Goal: Information Seeking & Learning: Understand process/instructions

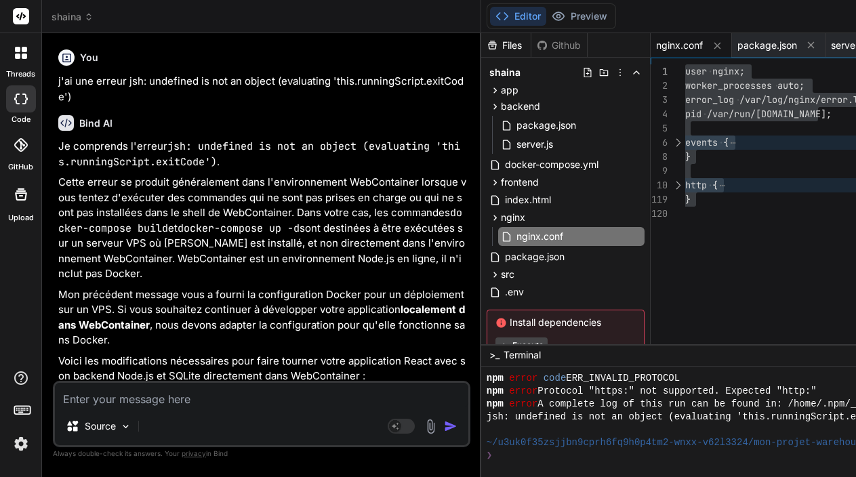
scroll to position [10651, 0]
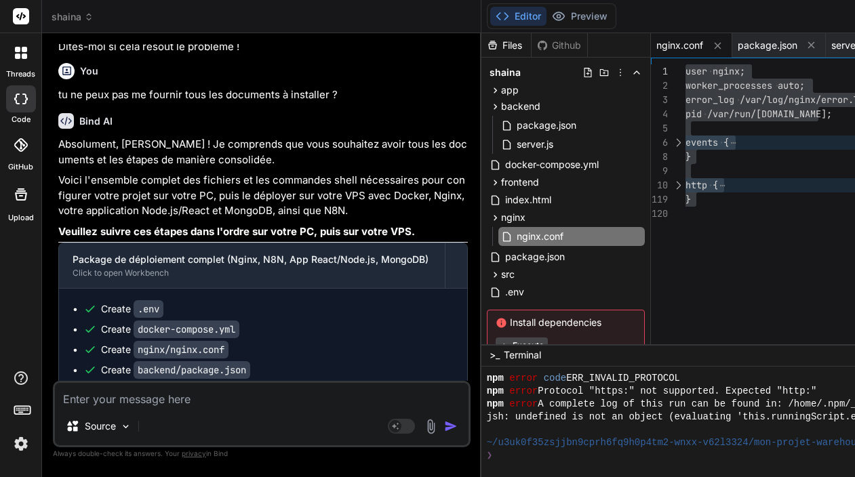
type textarea "x"
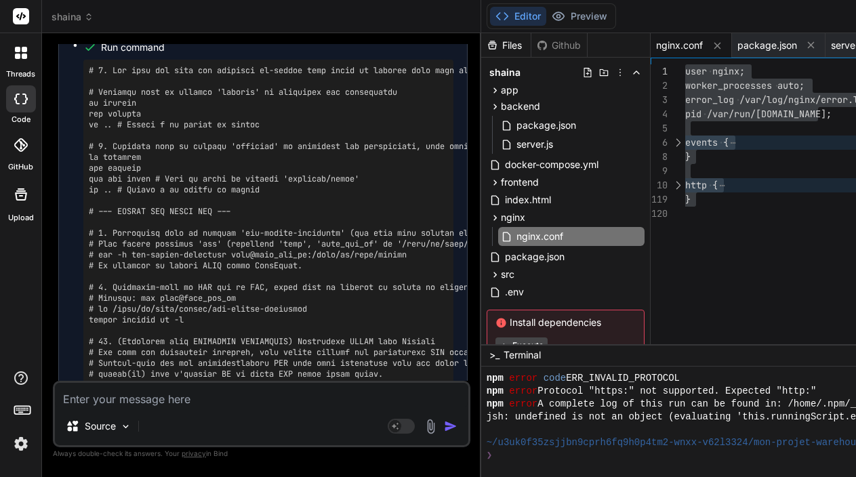
scroll to position [0, 0]
click at [110, 399] on textarea at bounding box center [261, 395] width 413 height 24
type textarea "d"
type textarea "x"
type textarea "do"
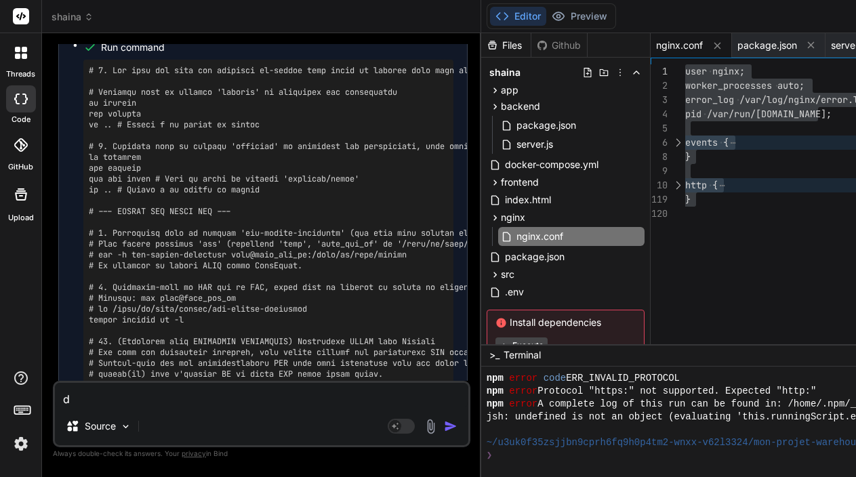
type textarea "x"
type textarea "don"
type textarea "x"
type textarea "donn"
type textarea "x"
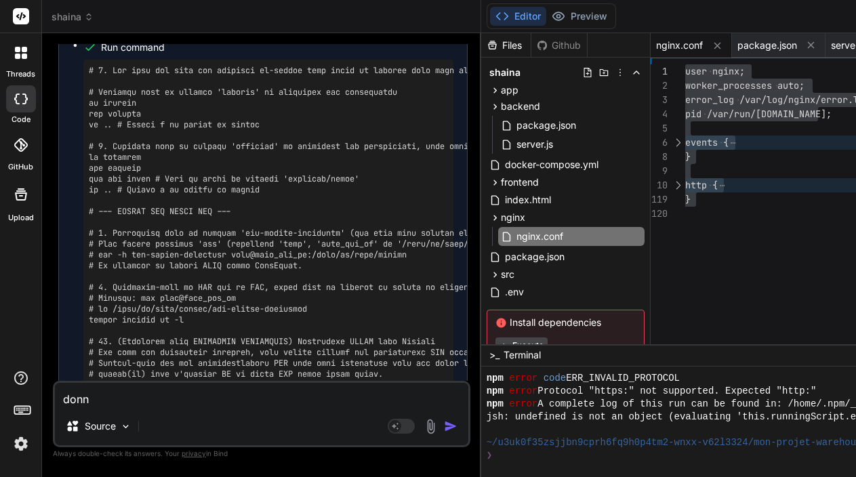
type textarea "donne"
type textarea "x"
type textarea "donne"
type textarea "x"
type textarea "donne m"
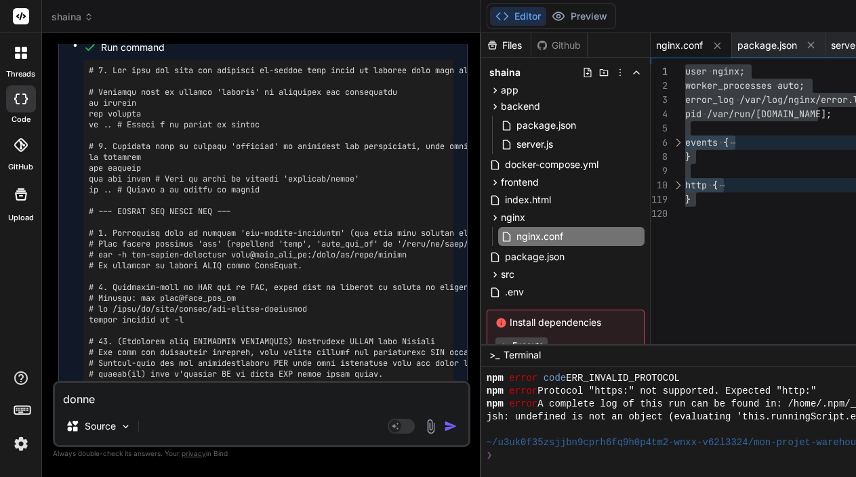
type textarea "x"
type textarea "donne mo"
type textarea "x"
type textarea "donne moi"
type textarea "x"
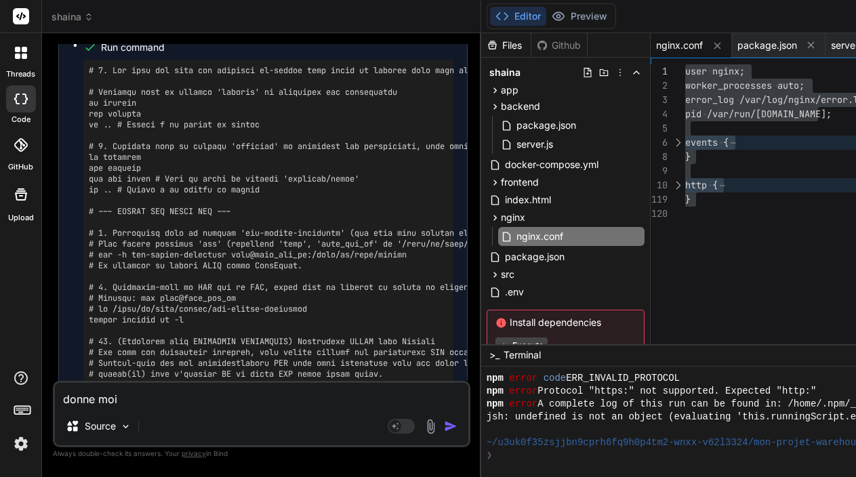
type textarea "donne moi"
type textarea "x"
type textarea "donne moi l"
type textarea "x"
type textarea "donne moi le"
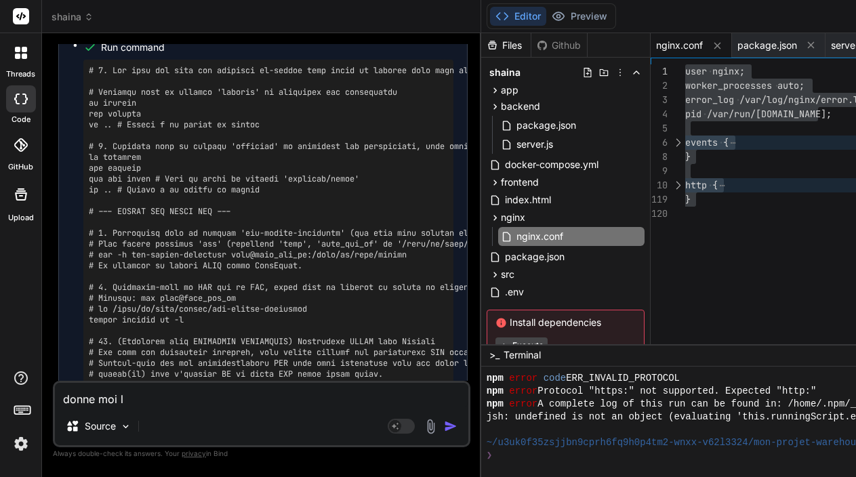
type textarea "x"
type textarea "donne moi les"
type textarea "x"
type textarea "donne moi les"
type textarea "x"
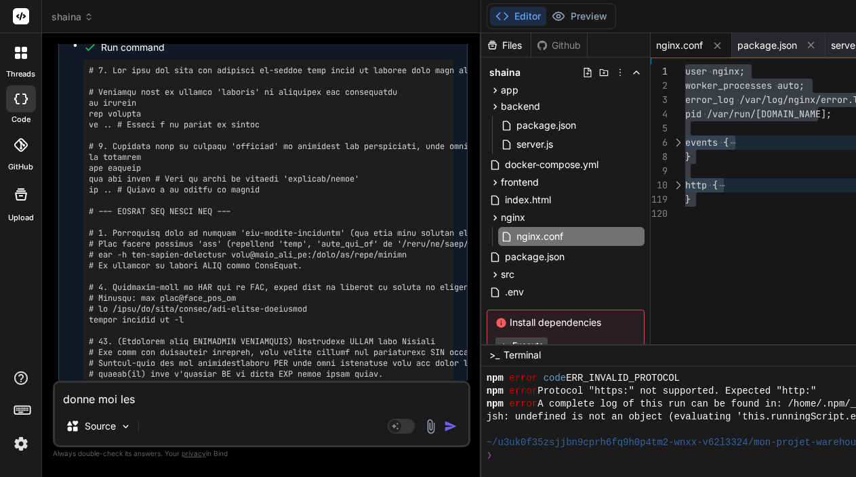
type textarea "donne moi les s"
type textarea "x"
type textarea "donne moi les sc"
type textarea "x"
type textarea "donne moi les scr"
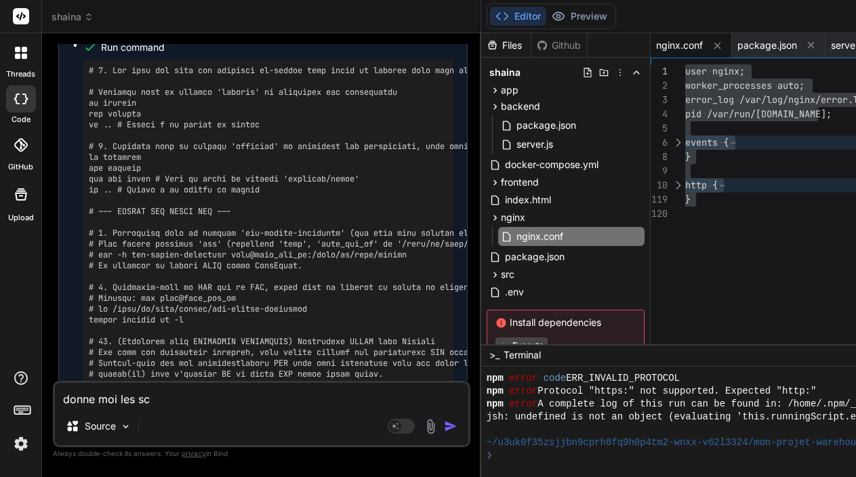
type textarea "x"
type textarea "donne moi les scri"
type textarea "x"
type textarea "donne moi les scrip"
type textarea "x"
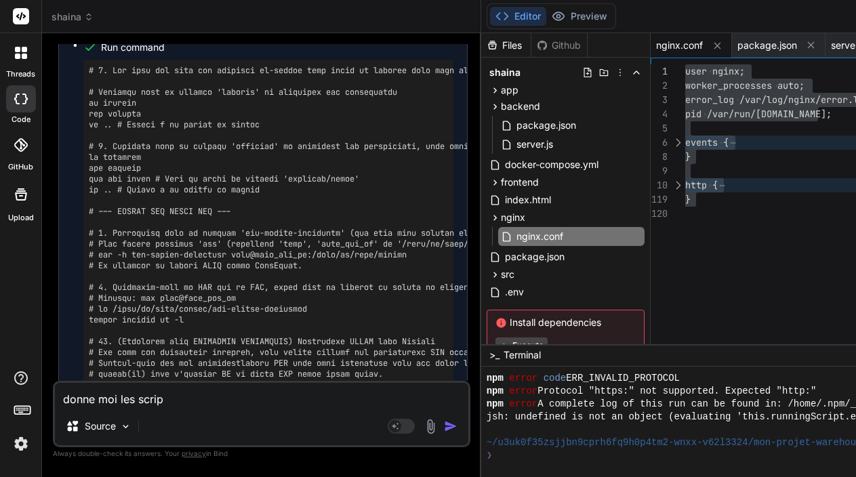
type textarea "donne moi les script"
type textarea "x"
type textarea "donne moi les scripts"
type textarea "x"
type textarea "donne moi les scripts"
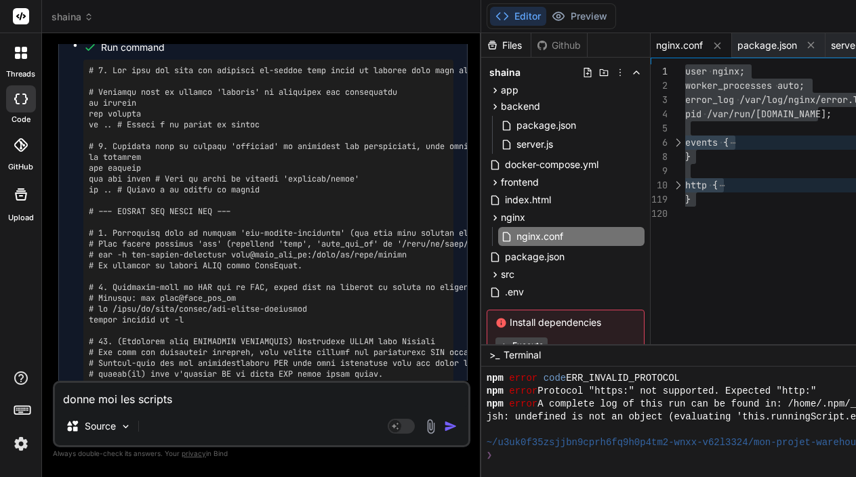
type textarea "x"
type textarea "donne moi les scripts p"
type textarea "x"
type textarea "donne moi les scripts po"
type textarea "x"
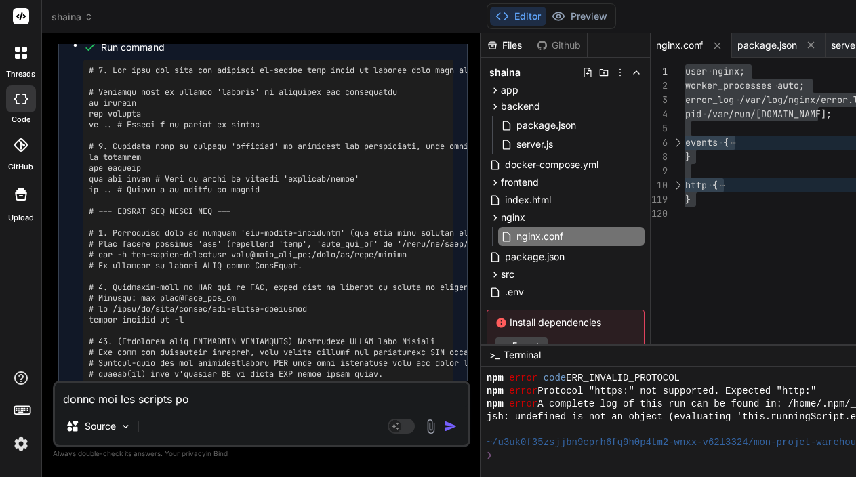
type textarea "donne moi les scripts pou"
type textarea "x"
type textarea "donne moi les scripts pou"
type textarea "x"
type textarea "donne moi les scripts pou c"
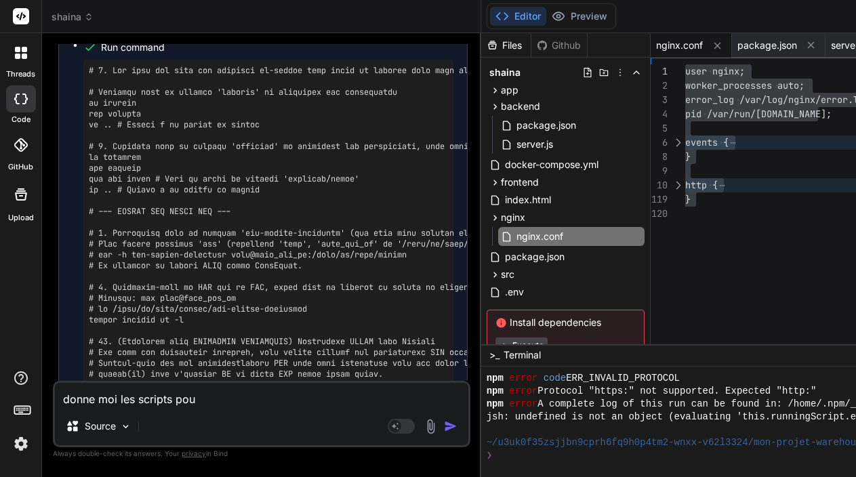
type textarea "x"
type textarea "donne moi les scripts pou cr"
type textarea "x"
type textarea "donne moi les scripts pou cré"
type textarea "x"
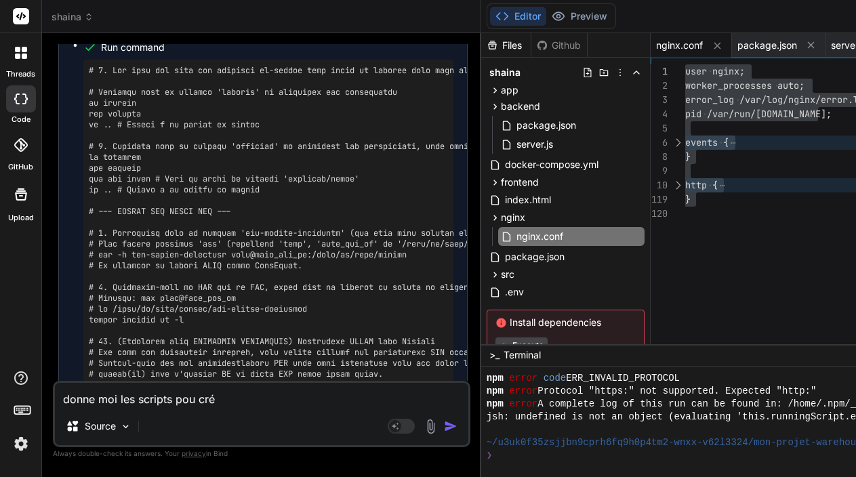
type textarea "donne moi les scripts pou crée"
type textarea "x"
type textarea "donne moi les scripts pou créer"
type textarea "x"
type textarea "donne moi les scripts pou créer"
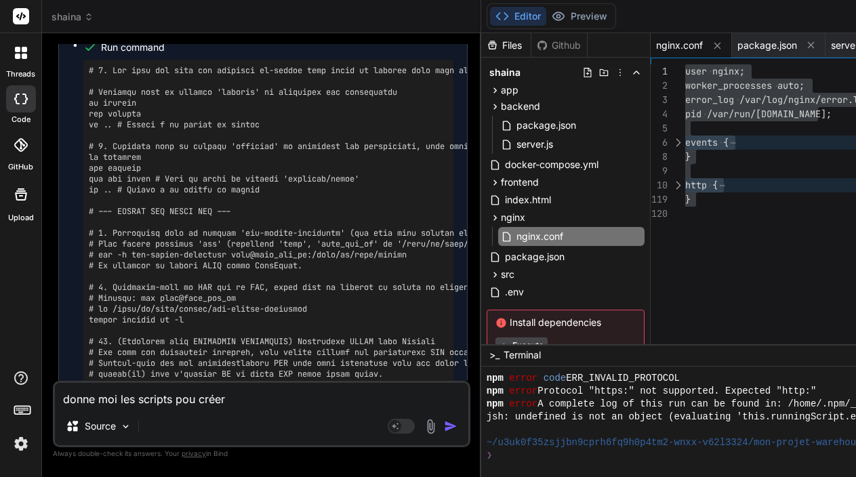
type textarea "x"
type textarea "donne moi les scripts pou créer l"
type textarea "x"
type textarea "donne moi les scripts pou créer le"
type textarea "x"
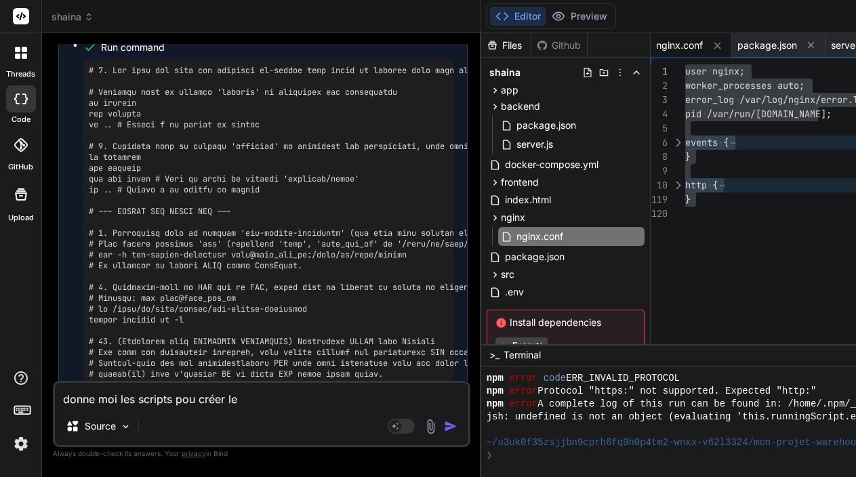
type textarea "donne moi les scripts pou créer les"
type textarea "x"
type textarea "donne moi les scripts pou créer les"
type textarea "x"
type textarea "donne moi les scripts pou créer les b"
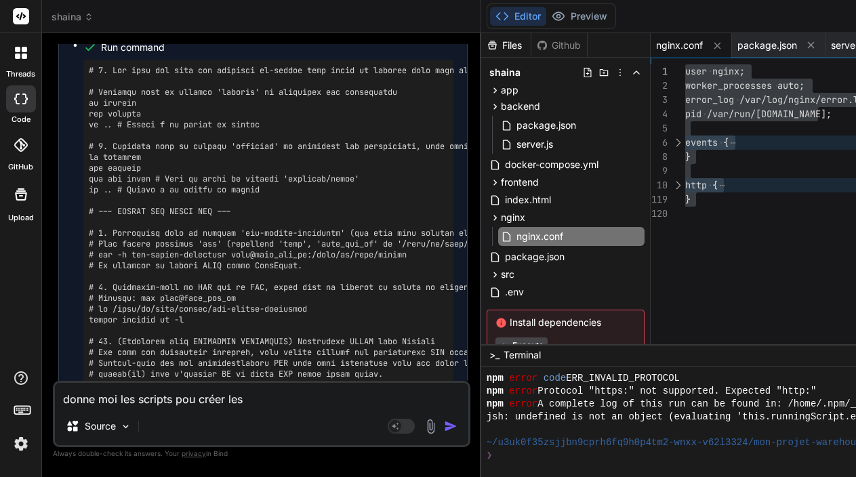
type textarea "x"
type textarea "donne moi les scripts pou créer les ba"
type textarea "x"
type textarea "donne moi les scripts pou créer les bas"
type textarea "x"
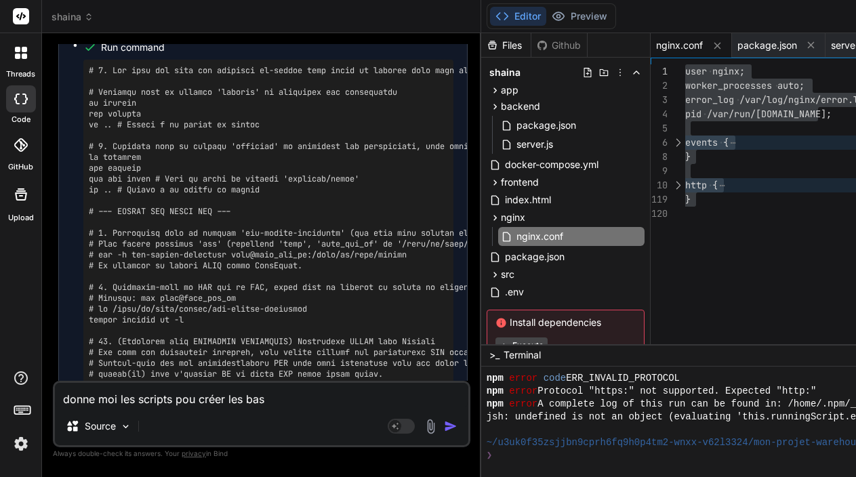
type textarea "donne moi les scripts pou créer les base"
type textarea "x"
type textarea "donne moi les scripts pou créer les bases"
type textarea "x"
type textarea "donne moi les scripts pou créer les bases"
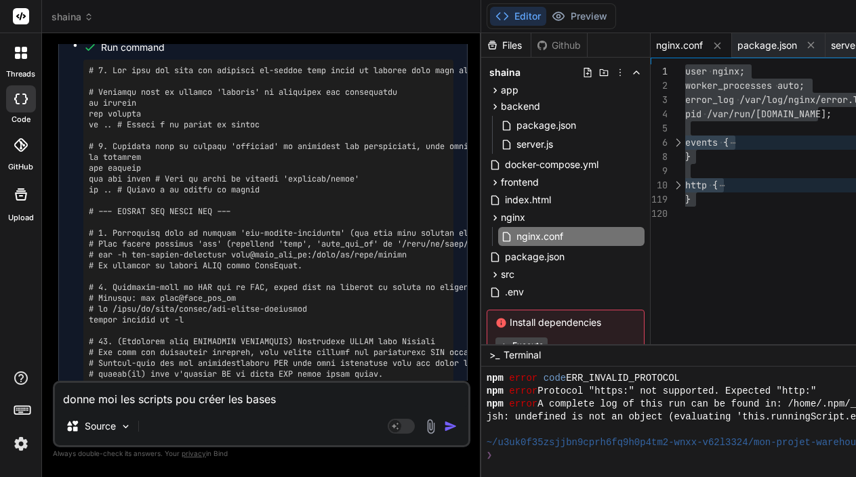
type textarea "x"
type textarea "donne moi les scripts pou créer les bases s"
type textarea "x"
type textarea "donne moi les scripts pou créer les bases"
type textarea "x"
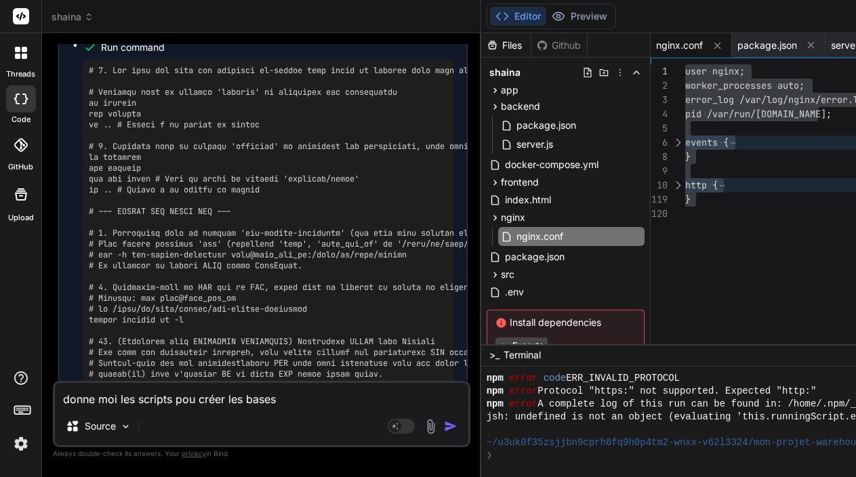
type textarea "donne moi les scripts pou créer les bases d"
type textarea "x"
type textarea "donne moi les scripts pou créer les bases de"
type textarea "x"
type textarea "donne moi les scripts pou créer les bases de"
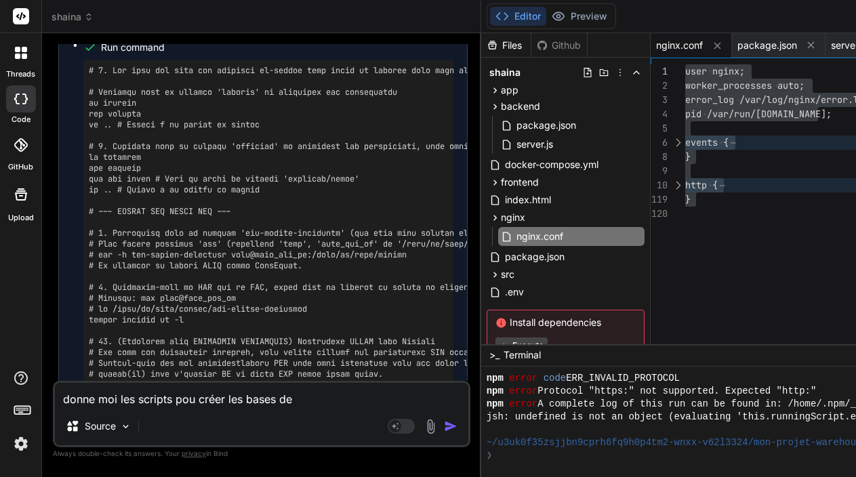
type textarea "x"
type textarea "donne moi les scripts pou créer les bases de d"
type textarea "x"
type textarea "donne moi les scripts pou créer les bases de do"
type textarea "x"
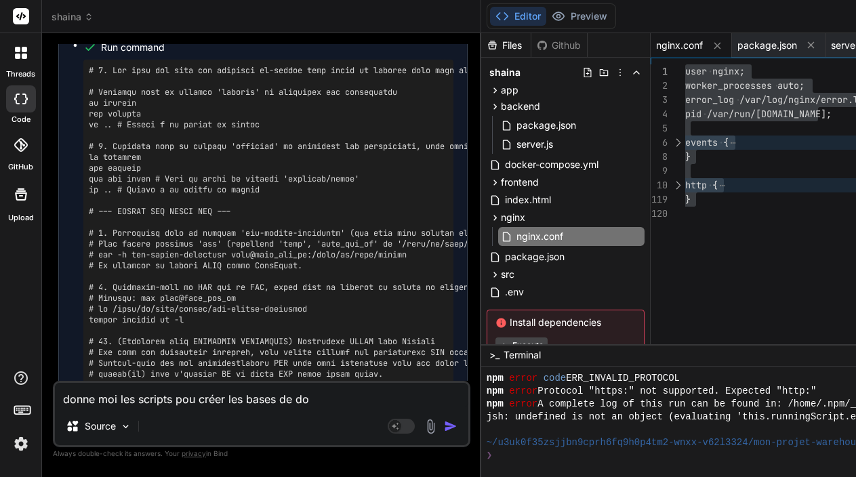
type textarea "donne moi les scripts pou créer les bases de don"
type textarea "x"
type textarea "donne moi les scripts pou créer les bases de donn"
type textarea "x"
type textarea "donne moi les scripts pou créer les bases de donné"
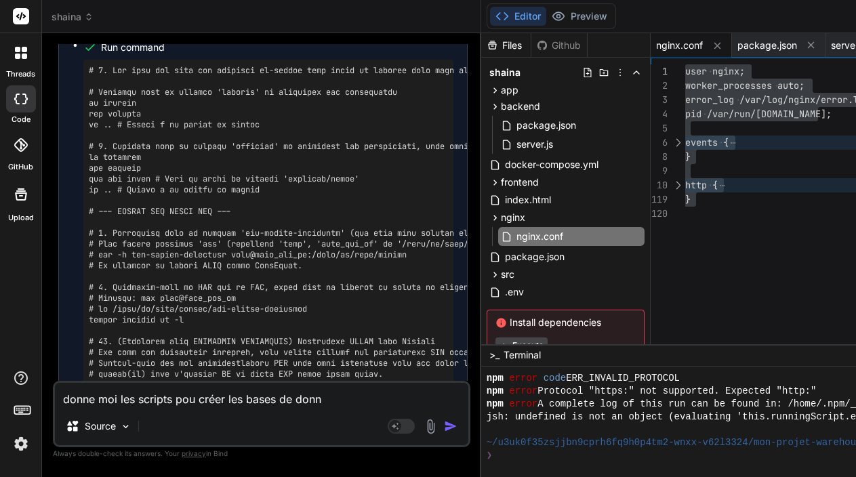
type textarea "x"
type textarea "donne moi les scripts pou créer les bases de donnée"
type textarea "x"
type textarea "donne moi les scripts pou créer les bases de données"
type textarea "x"
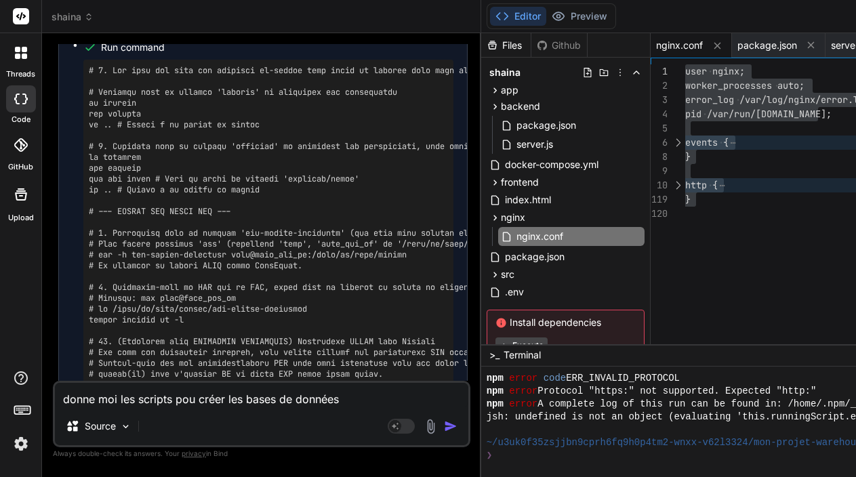
type textarea "donne moi les scripts pou créer les bases de données"
type textarea "x"
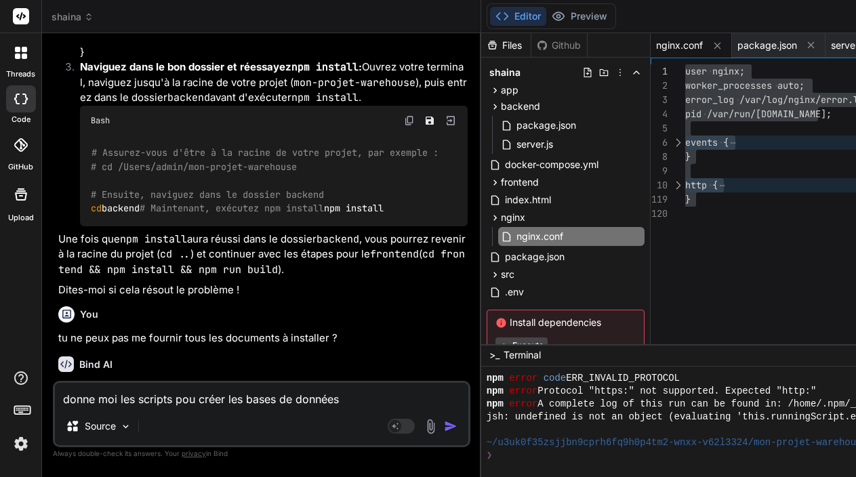
scroll to position [9528, 0]
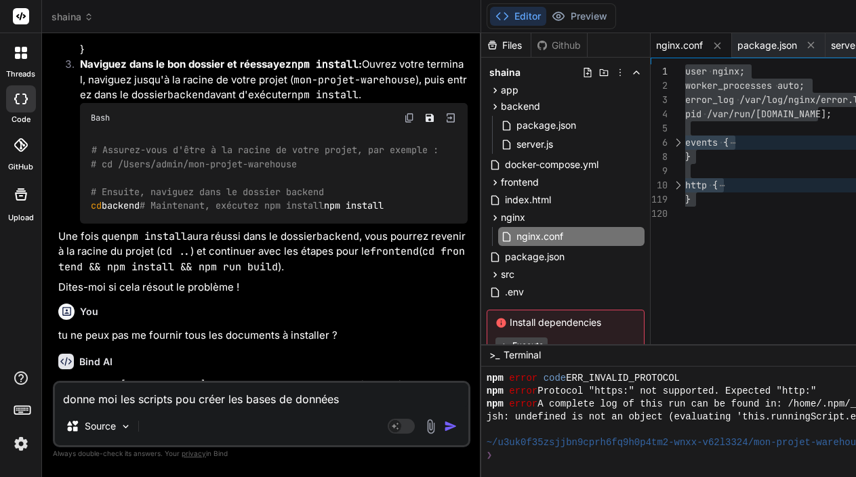
drag, startPoint x: 199, startPoint y: 294, endPoint x: 244, endPoint y: 295, distance: 45.4
click at [244, 413] on p "Voici l'ensemble complet des fichiers et les commandes shell nécessaires pour c…" at bounding box center [262, 436] width 409 height 46
copy p "MongoDB"
click at [354, 405] on textarea "donne moi les scripts pou créer les bases de données" at bounding box center [261, 395] width 413 height 24
paste textarea "MongoDB"
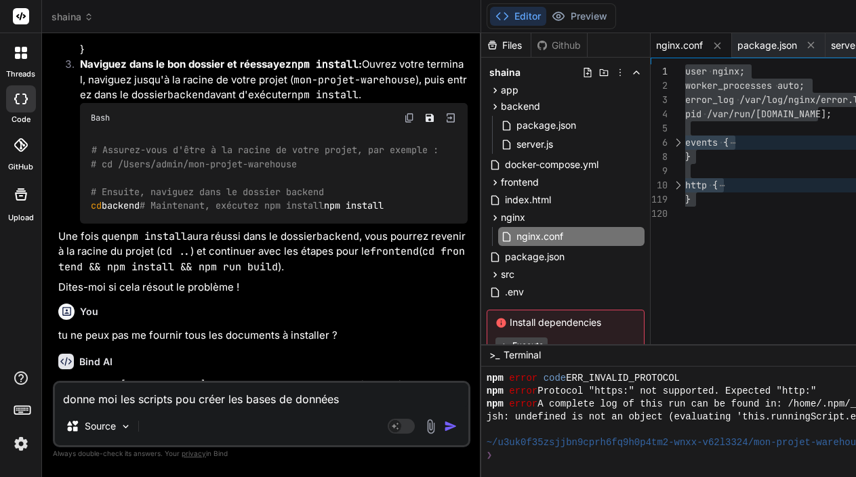
type textarea "donne moi les scripts pou créer les bases de données MongoDB"
type textarea "x"
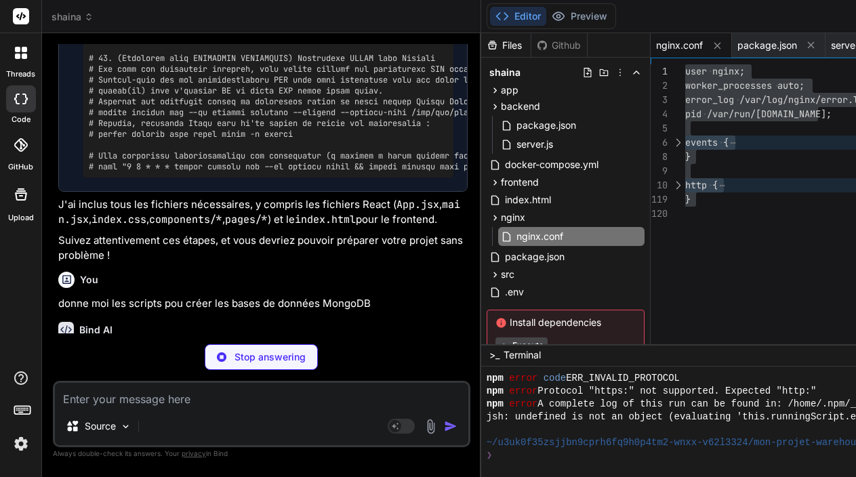
scroll to position [13080, 0]
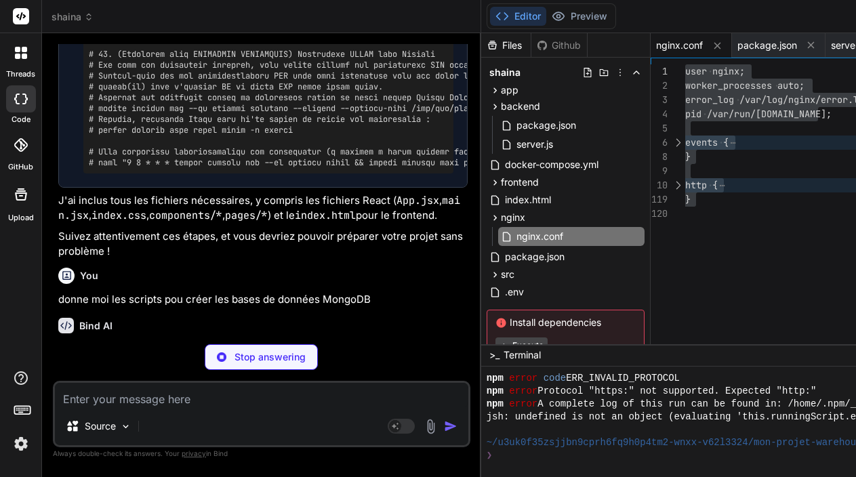
type textarea "x"
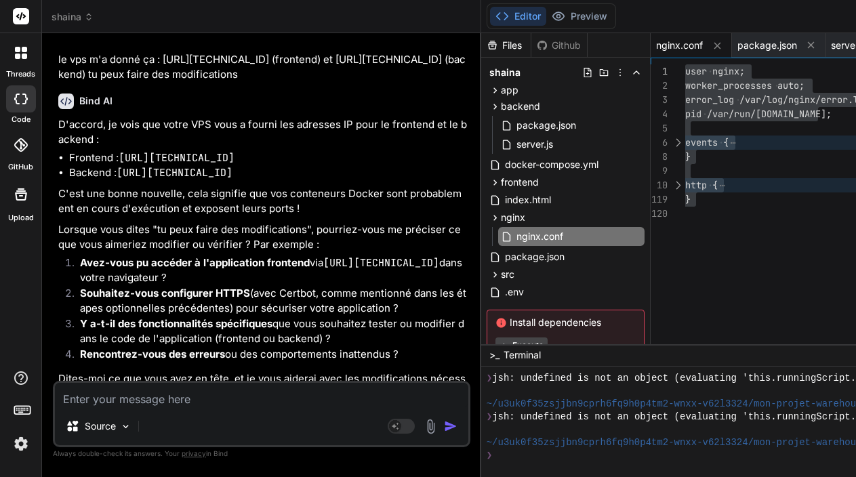
scroll to position [6136, 0]
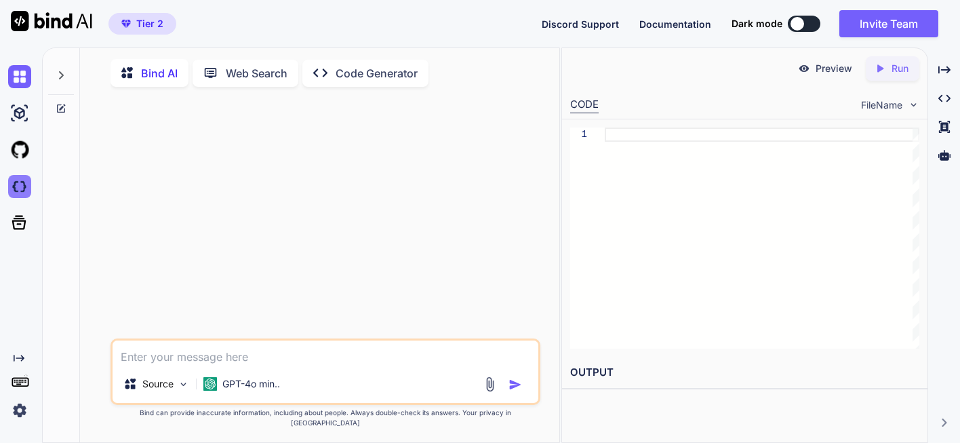
click at [20, 186] on img at bounding box center [19, 186] width 23 height 23
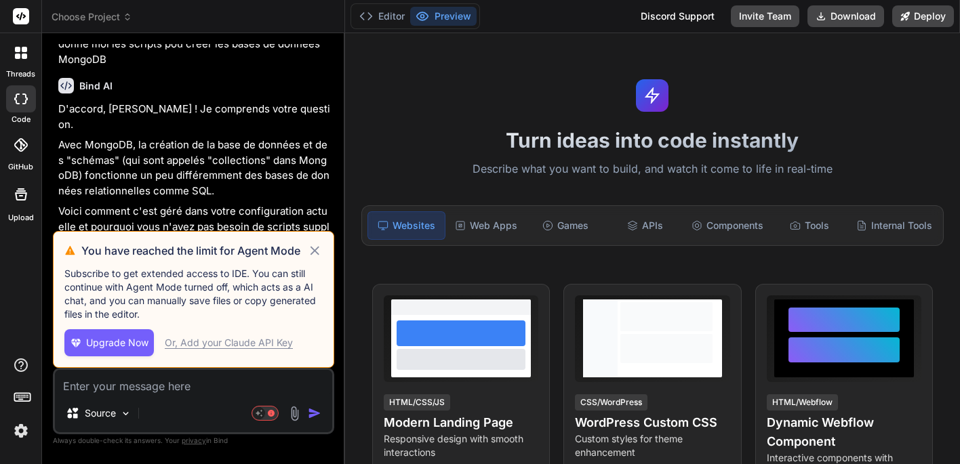
click at [318, 251] on icon at bounding box center [315, 251] width 16 height 16
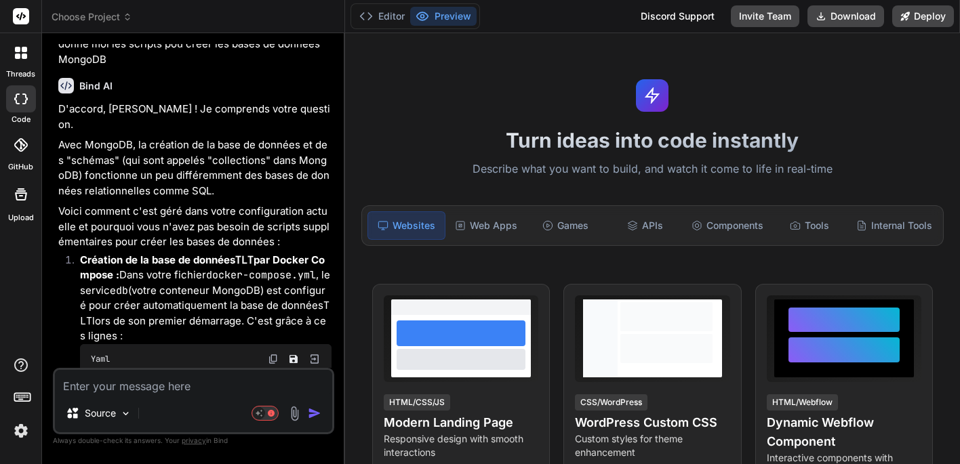
scroll to position [3549, 0]
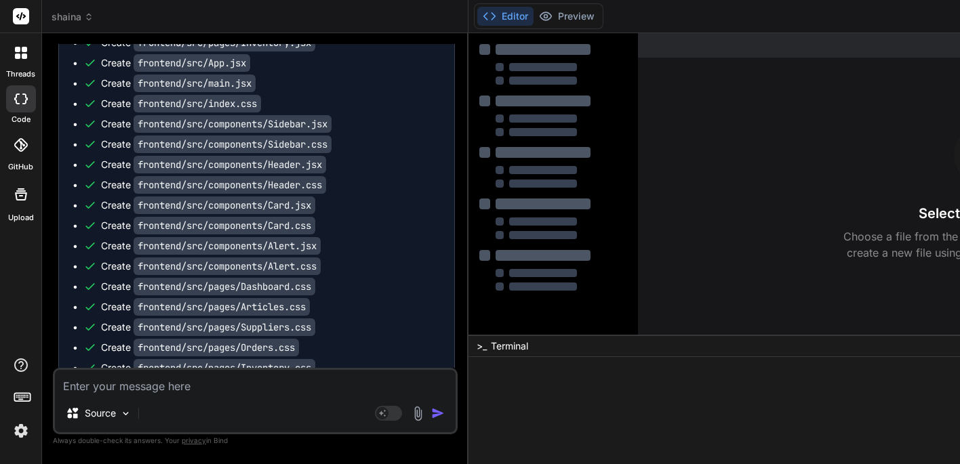
type textarea "x"
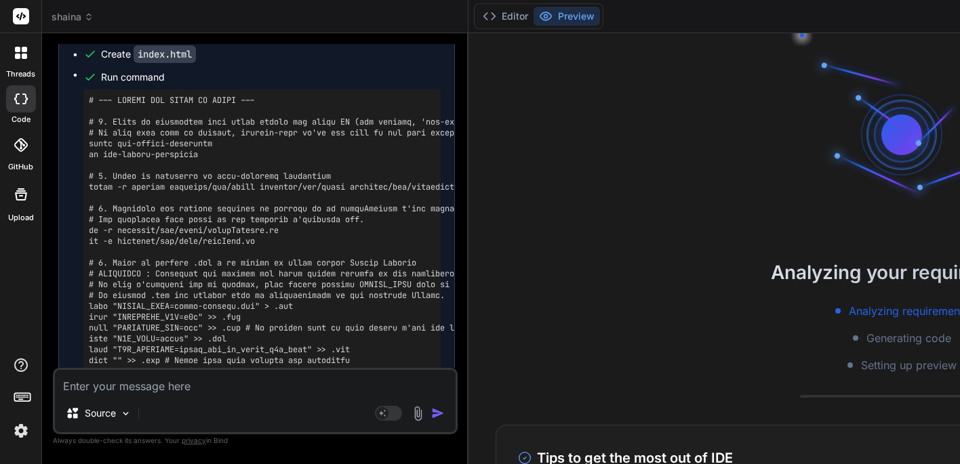
scroll to position [3937, 0]
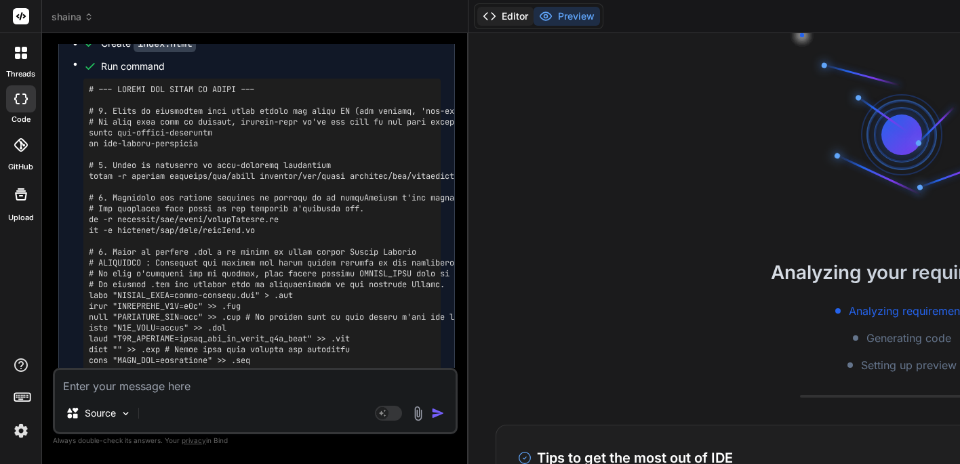
click at [525, 20] on button "Editor" at bounding box center [505, 16] width 56 height 19
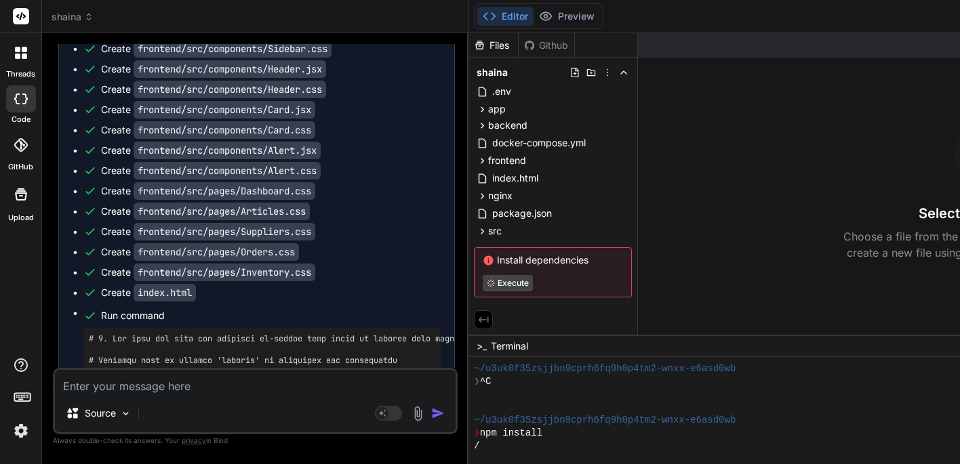
scroll to position [0, 0]
click at [664, 47] on div at bounding box center [934, 45] width 593 height 24
click at [581, 12] on button "Preview" at bounding box center [566, 16] width 66 height 19
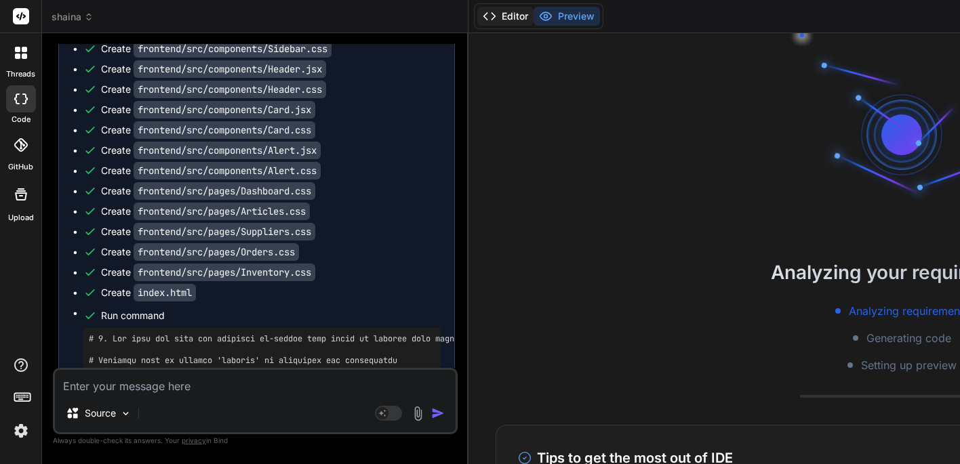
click at [518, 16] on button "Editor" at bounding box center [505, 16] width 56 height 19
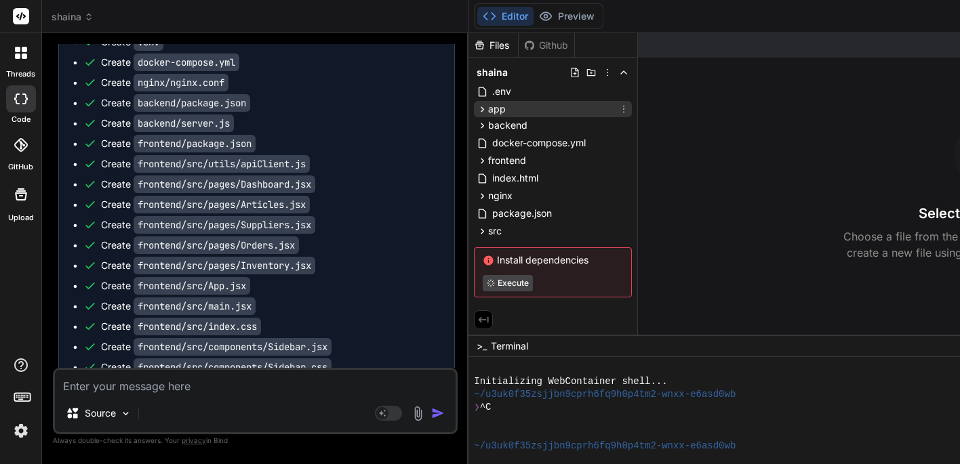
click at [504, 104] on span "app" at bounding box center [497, 109] width 18 height 14
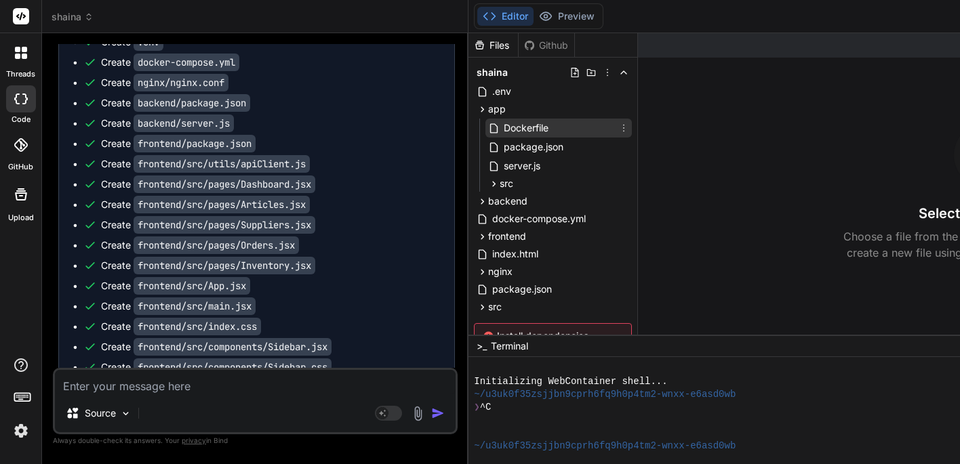
click at [521, 129] on span "Dockerfile" at bounding box center [525, 128] width 47 height 16
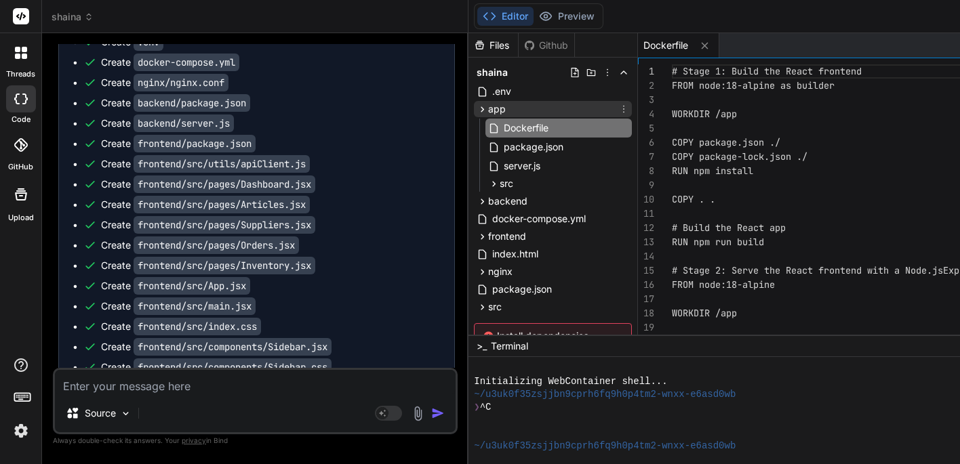
click at [485, 110] on icon at bounding box center [482, 108] width 3 height 5
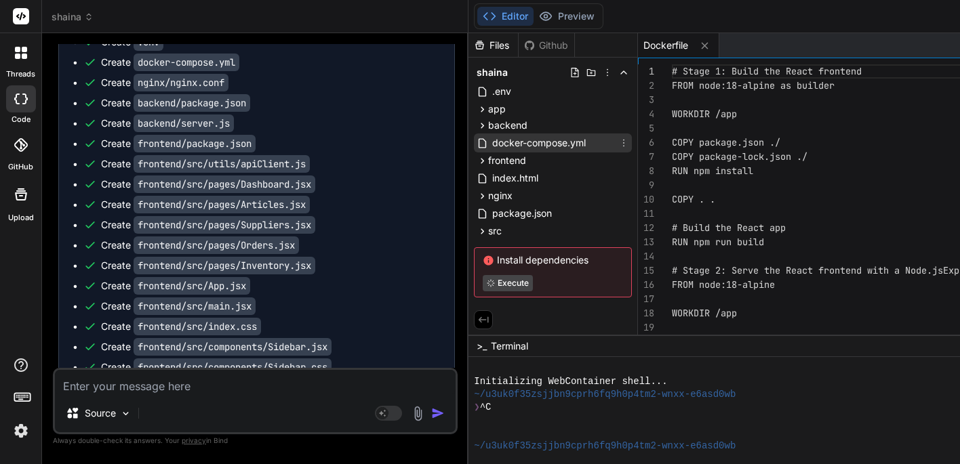
click at [514, 144] on span "docker-compose.yml" at bounding box center [539, 143] width 96 height 16
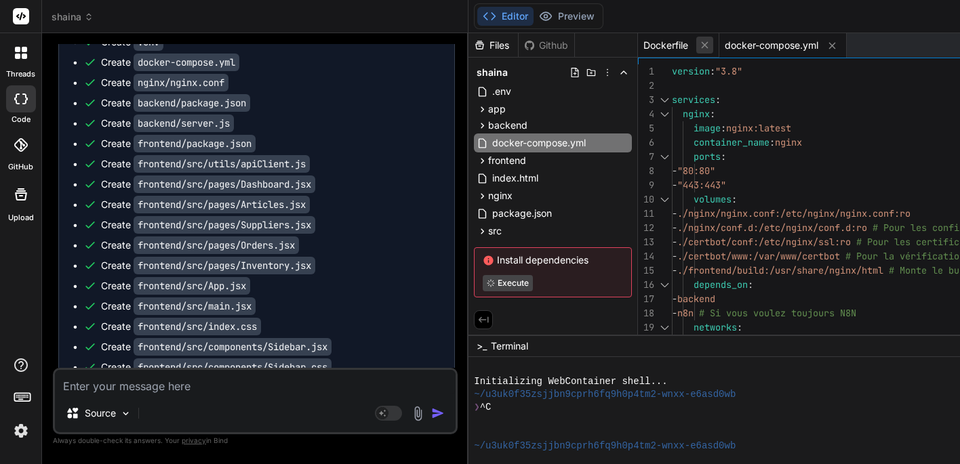
click at [710, 49] on icon at bounding box center [705, 45] width 12 height 12
click at [756, 46] on icon at bounding box center [751, 46] width 12 height 12
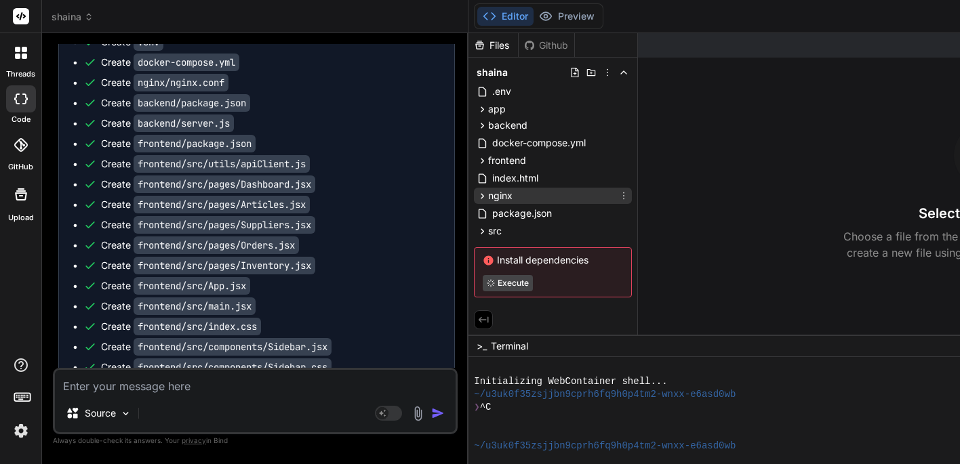
click at [485, 196] on icon at bounding box center [482, 195] width 3 height 5
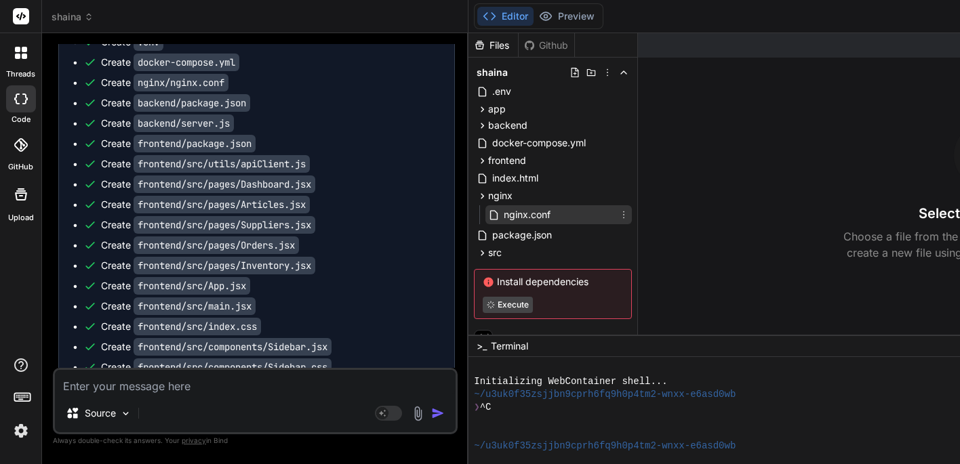
click at [523, 216] on span "nginx.conf" at bounding box center [526, 215] width 49 height 16
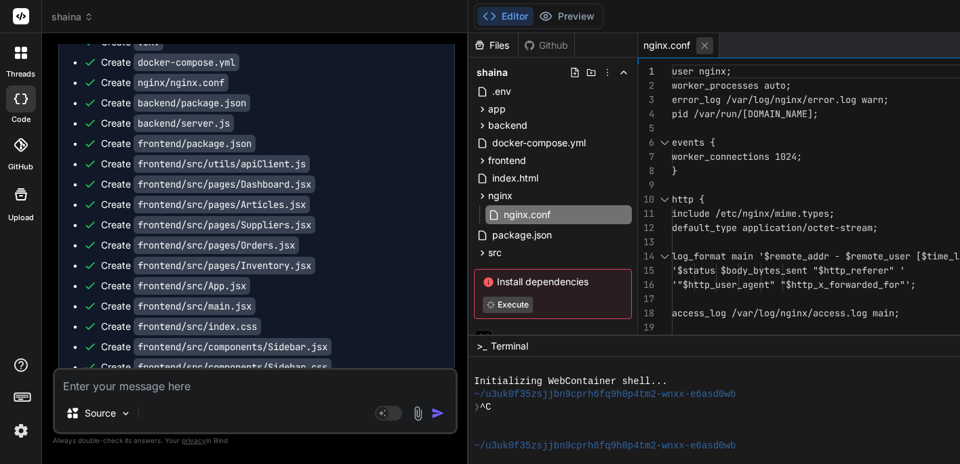
click at [710, 49] on icon at bounding box center [705, 46] width 12 height 12
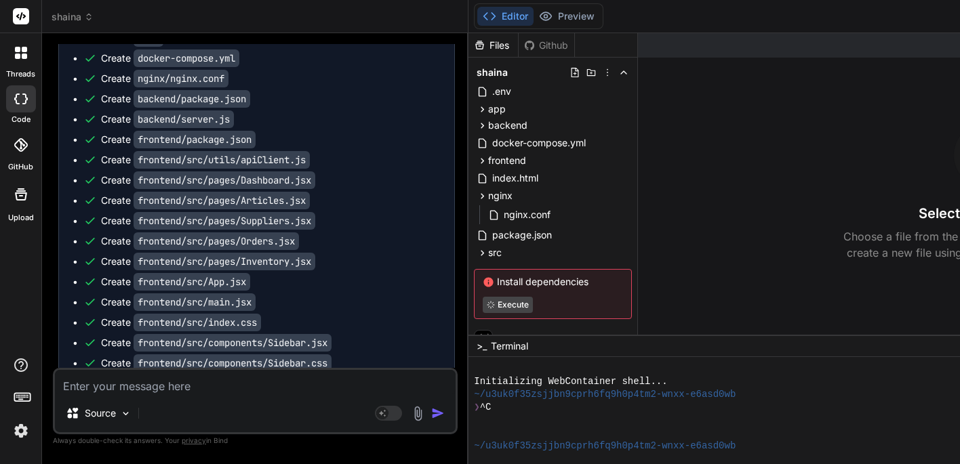
scroll to position [3373, 0]
click at [488, 127] on icon at bounding box center [483, 126] width 12 height 12
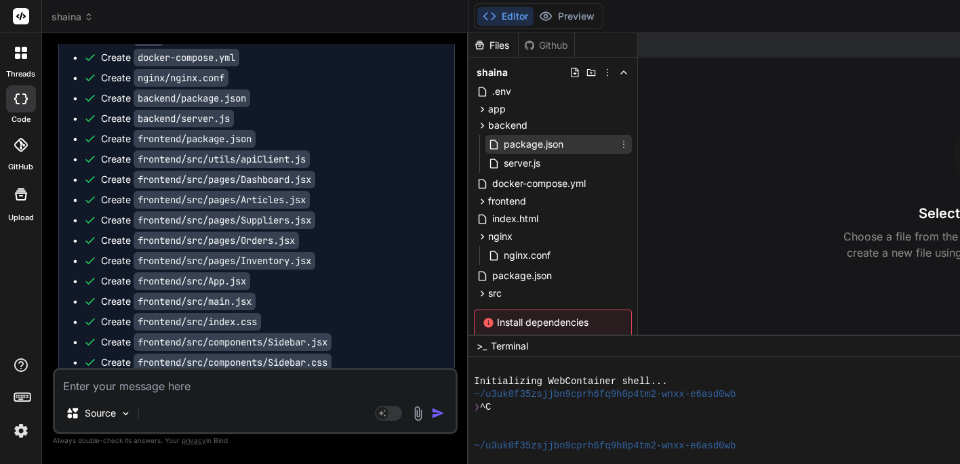
click at [525, 145] on span "package.json" at bounding box center [533, 144] width 62 height 16
